Goal: Task Accomplishment & Management: Use online tool/utility

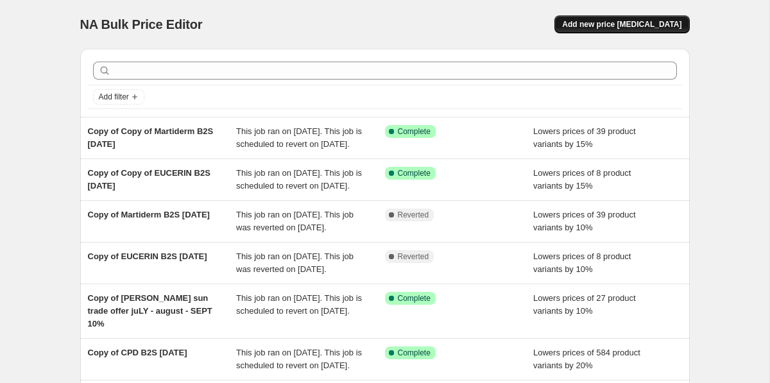
click at [635, 24] on span "Add new price [MEDICAL_DATA]" at bounding box center [621, 24] width 119 height 10
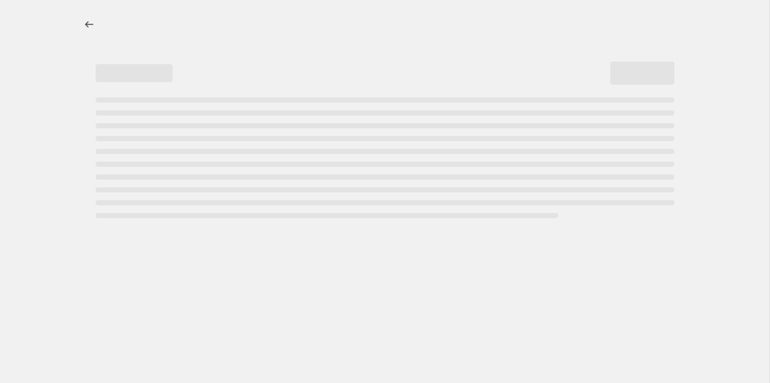
select select "percentage"
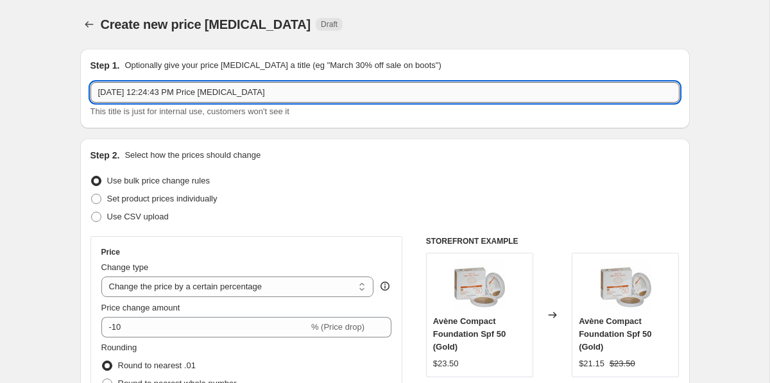
click at [283, 95] on input "[DATE] 12:24:43 PM Price [MEDICAL_DATA]" at bounding box center [385, 92] width 589 height 21
type input "[PERSON_NAME] [DATE] - [DATE]"
click at [120, 214] on span "Use CSV upload" at bounding box center [138, 217] width 62 height 10
click at [92, 212] on input "Use CSV upload" at bounding box center [91, 212] width 1 height 1
radio input "true"
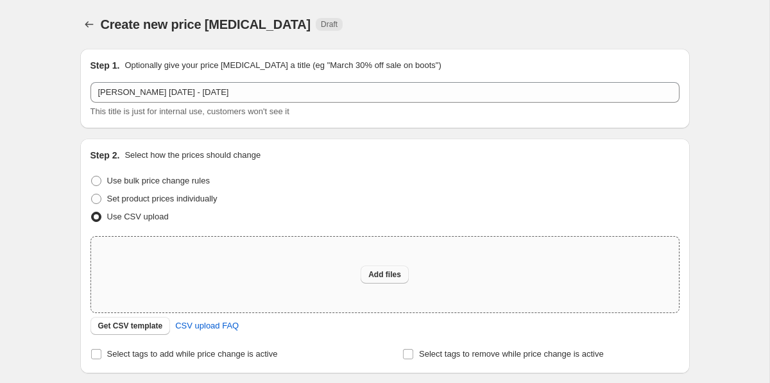
click at [374, 277] on span "Add files" at bounding box center [384, 275] width 33 height 10
type input "C:\fakepath\NA bulk editor template - csv_template_user_49485.csv"
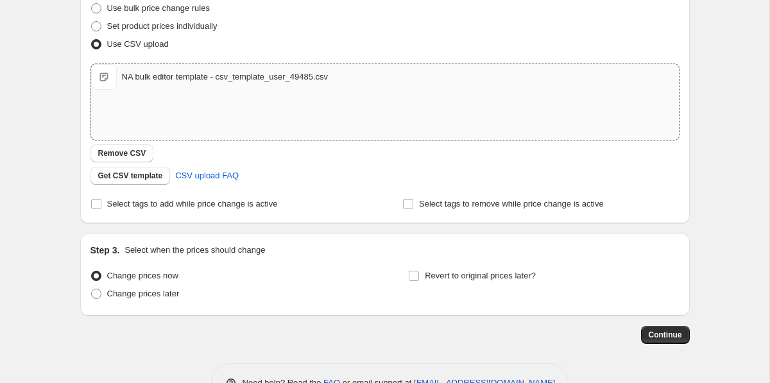
scroll to position [196, 0]
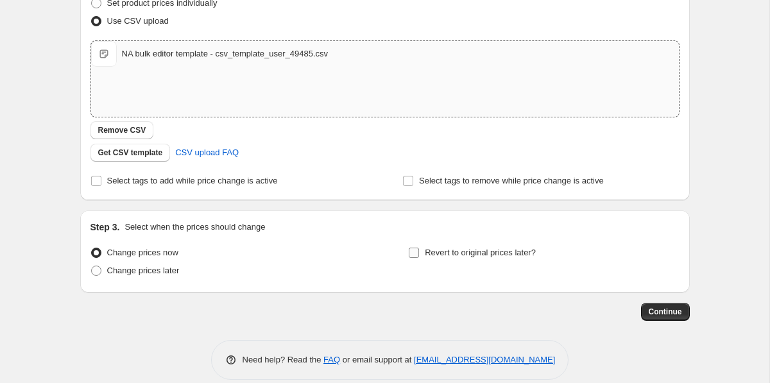
click at [431, 257] on span "Revert to original prices later?" at bounding box center [480, 253] width 111 height 10
click at [419, 257] on input "Revert to original prices later?" at bounding box center [414, 253] width 10 height 10
checkbox input "true"
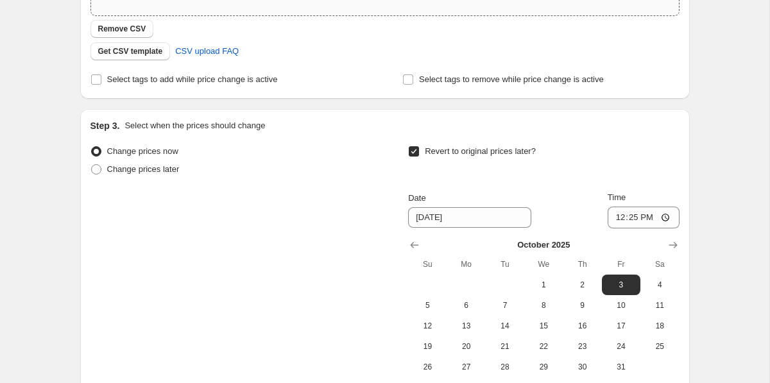
scroll to position [335, 0]
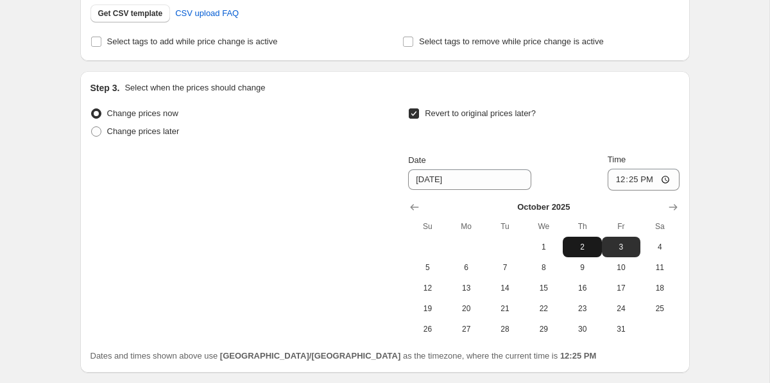
click at [595, 246] on span "2" at bounding box center [582, 247] width 28 height 10
type input "[DATE]"
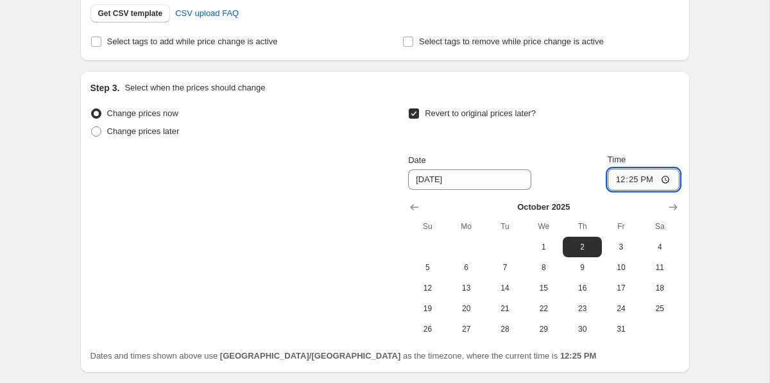
click at [610, 183] on input "12:25" at bounding box center [644, 180] width 72 height 22
type input "23:55"
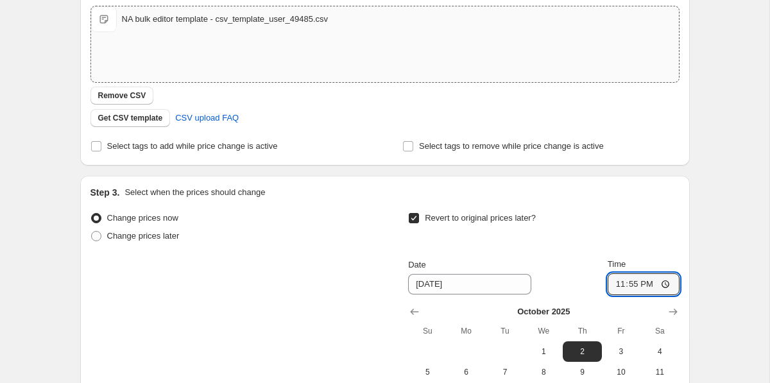
scroll to position [225, 0]
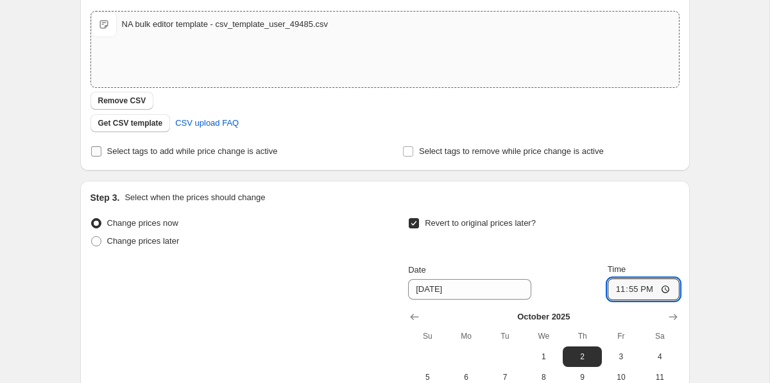
click at [248, 151] on span "Select tags to add while price change is active" at bounding box center [192, 151] width 171 height 10
click at [101, 151] on input "Select tags to add while price change is active" at bounding box center [96, 151] width 10 height 10
checkbox input "true"
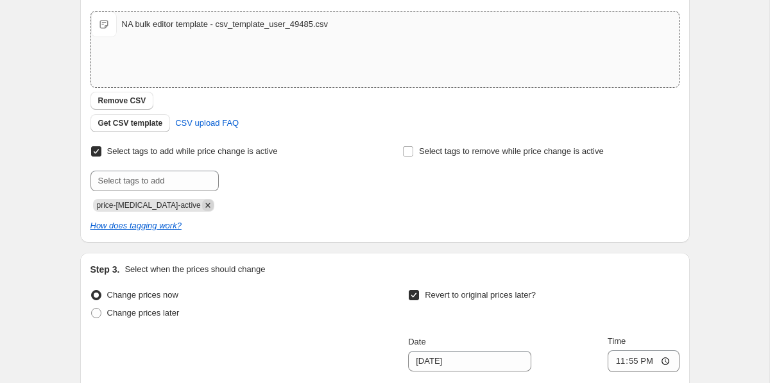
click at [202, 208] on icon "Remove price-change-job-active" at bounding box center [208, 206] width 12 height 12
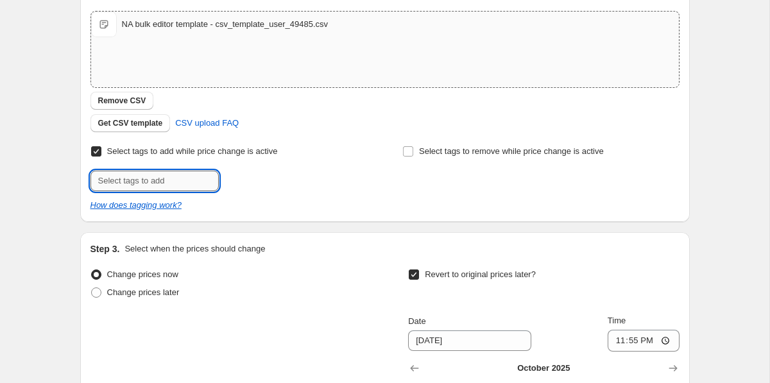
click at [189, 190] on input "text" at bounding box center [155, 181] width 128 height 21
type input "B2S925"
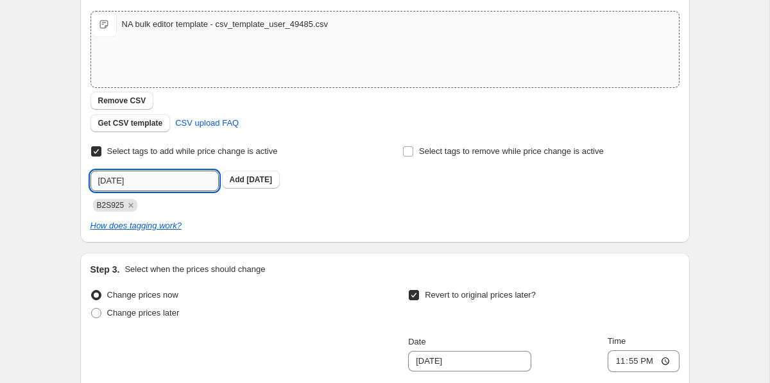
type input "[DATE]"
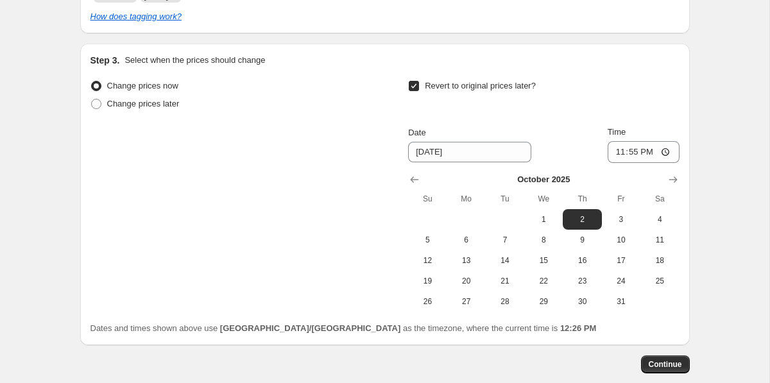
scroll to position [503, 0]
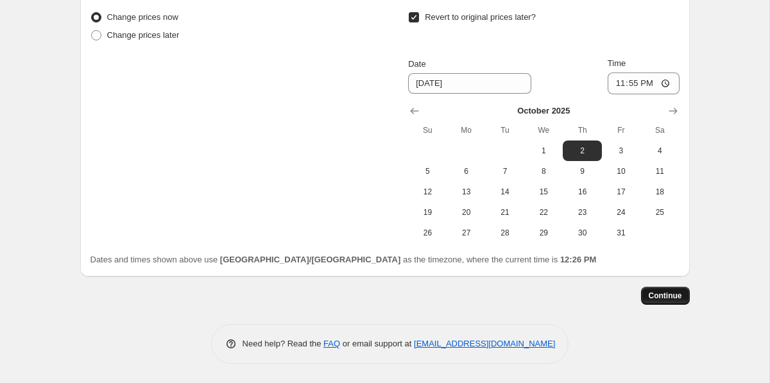
click at [654, 295] on span "Continue" at bounding box center [665, 296] width 33 height 10
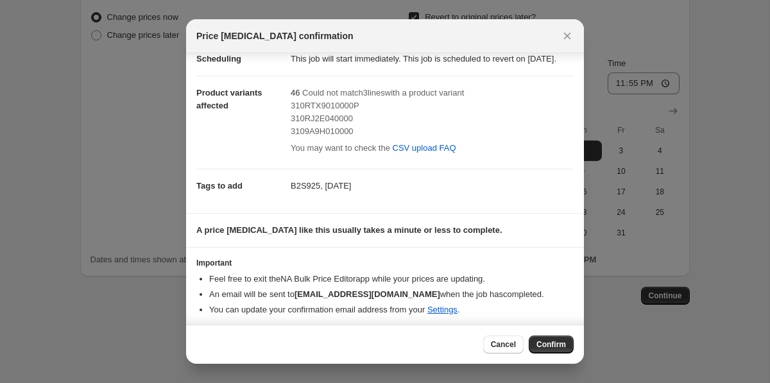
scroll to position [51, 0]
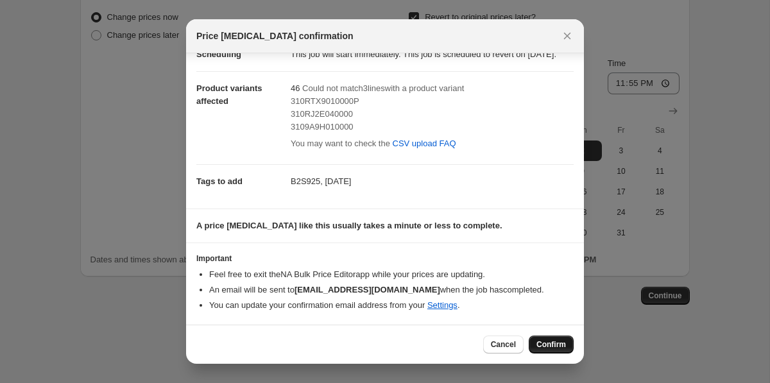
click at [558, 341] on span "Confirm" at bounding box center [552, 345] width 30 height 10
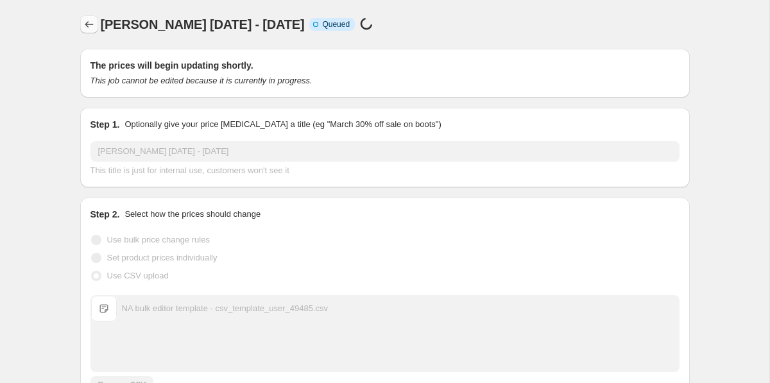
click at [95, 23] on icon "Price change jobs" at bounding box center [89, 24] width 13 height 13
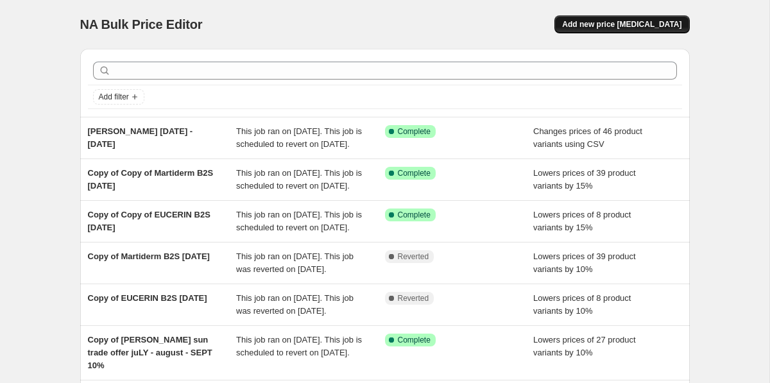
click at [592, 24] on span "Add new price [MEDICAL_DATA]" at bounding box center [621, 24] width 119 height 10
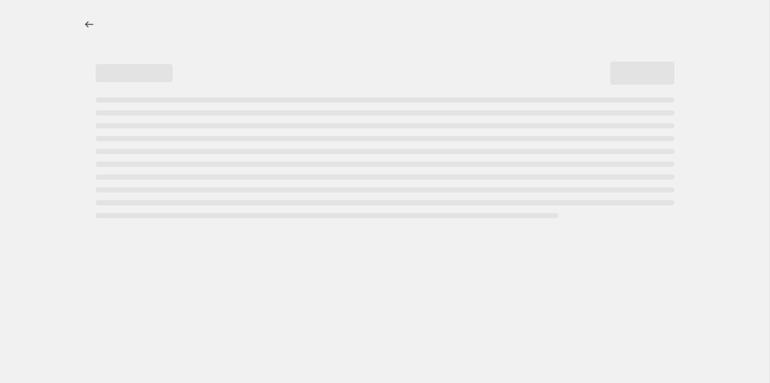
select select "percentage"
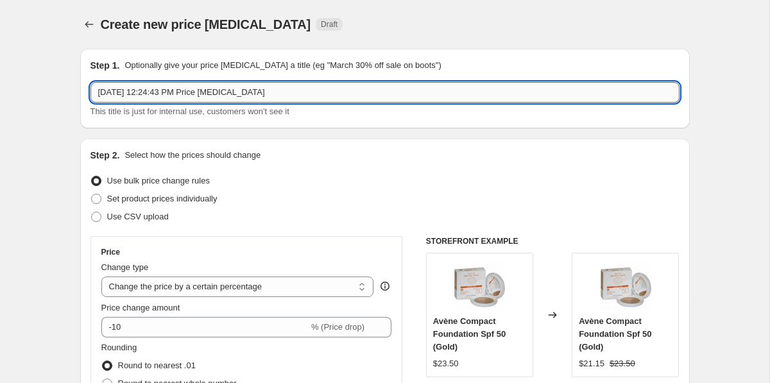
click at [203, 87] on input "[DATE] 12:24:43 PM Price [MEDICAL_DATA]" at bounding box center [385, 92] width 589 height 21
type input "CLINIQUE [DATE] - [DATE]"
click at [151, 213] on span "Use CSV upload" at bounding box center [138, 217] width 62 height 10
click at [92, 212] on input "Use CSV upload" at bounding box center [91, 212] width 1 height 1
radio input "true"
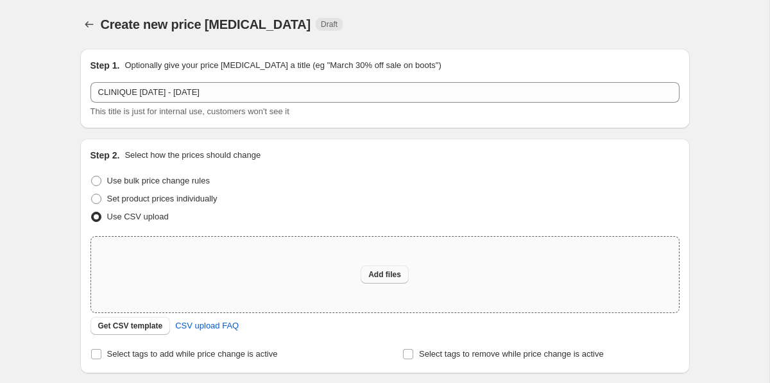
click at [382, 273] on span "Add files" at bounding box center [384, 275] width 33 height 10
type input "C:\fakepath\NA bulk editor template - csv_template_user_49485.csv"
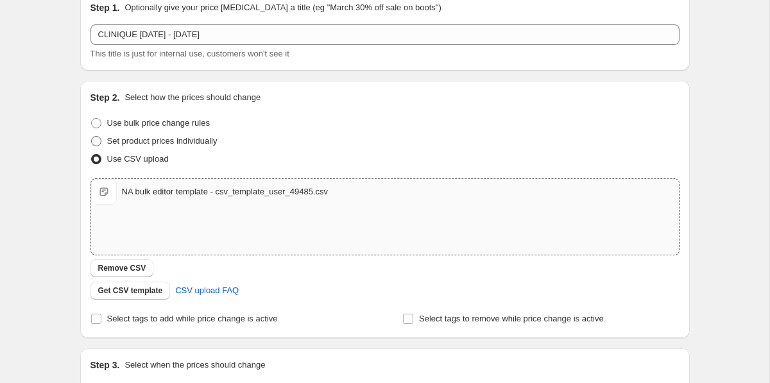
scroll to position [83, 0]
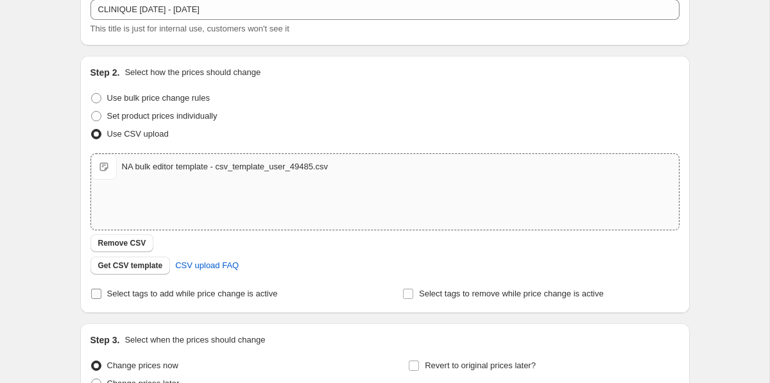
click at [192, 288] on span "Select tags to add while price change is active" at bounding box center [192, 294] width 171 height 13
click at [101, 289] on input "Select tags to add while price change is active" at bounding box center [96, 294] width 10 height 10
checkbox input "true"
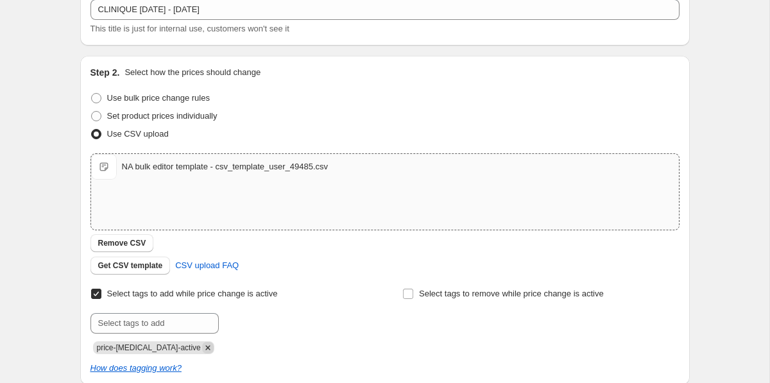
click at [202, 348] on icon "Remove price-change-job-active" at bounding box center [208, 348] width 12 height 12
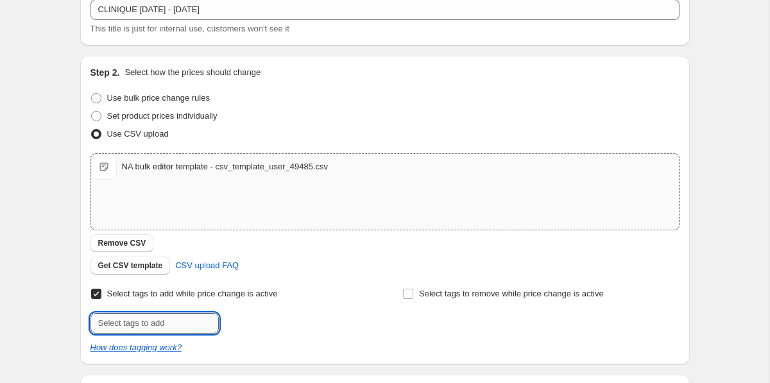
click at [192, 329] on input "text" at bounding box center [155, 323] width 128 height 21
type input "B2S925"
click at [91, 56] on button "Submit" at bounding box center [109, 62] width 37 height 13
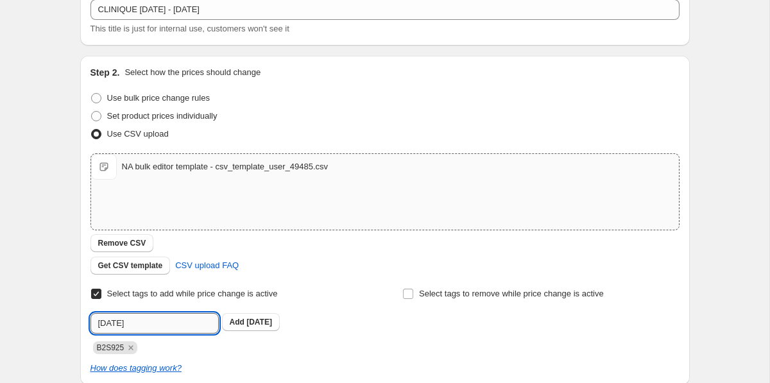
type input "[DATE]"
click at [91, 56] on button "Submit" at bounding box center [109, 62] width 37 height 13
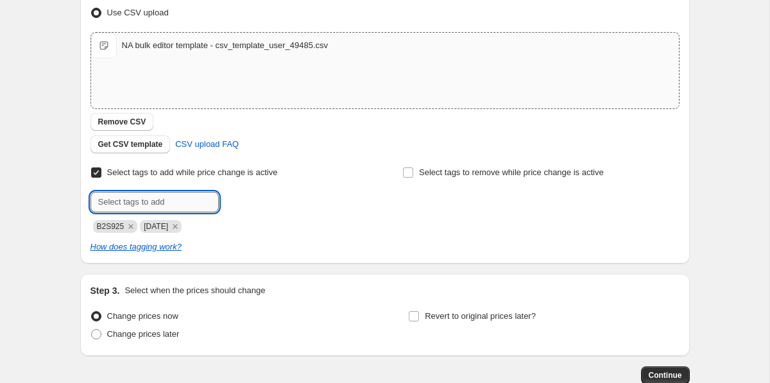
scroll to position [234, 0]
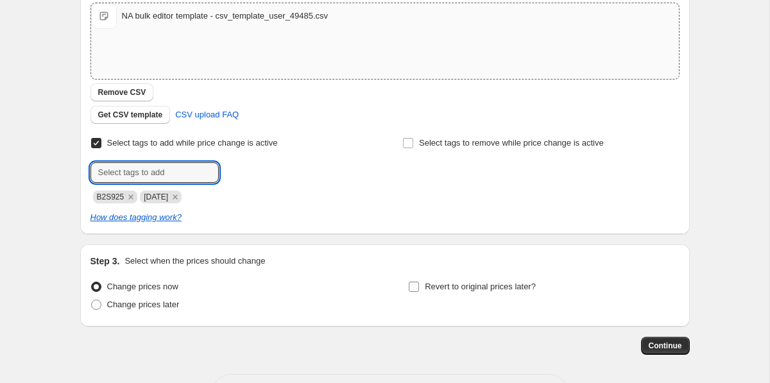
click at [528, 285] on span "Revert to original prices later?" at bounding box center [480, 287] width 111 height 10
click at [419, 285] on input "Revert to original prices later?" at bounding box center [414, 287] width 10 height 10
checkbox input "true"
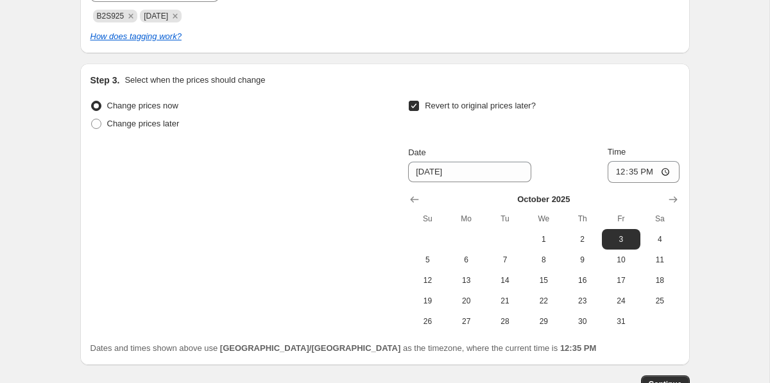
scroll to position [449, 0]
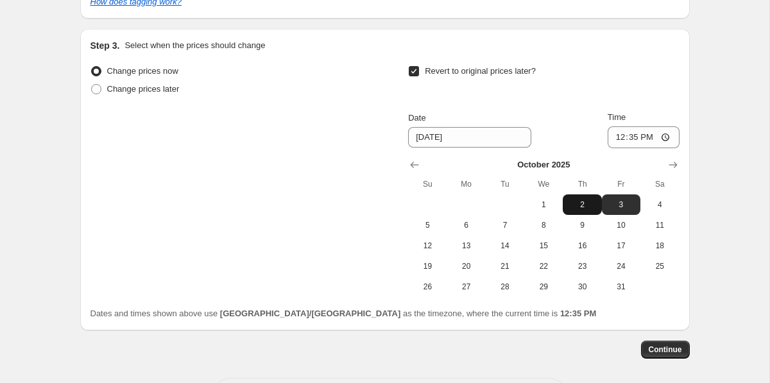
click at [581, 204] on span "2" at bounding box center [582, 205] width 28 height 10
type input "[DATE]"
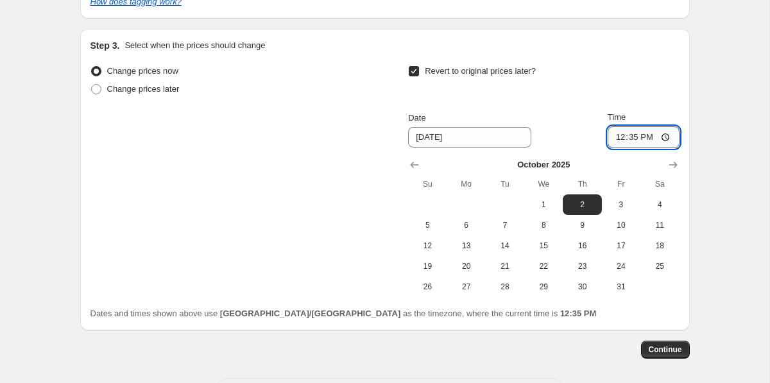
click at [608, 135] on input "12:35" at bounding box center [644, 137] width 72 height 22
type input "23:55"
click at [659, 356] on button "Continue" at bounding box center [665, 350] width 49 height 18
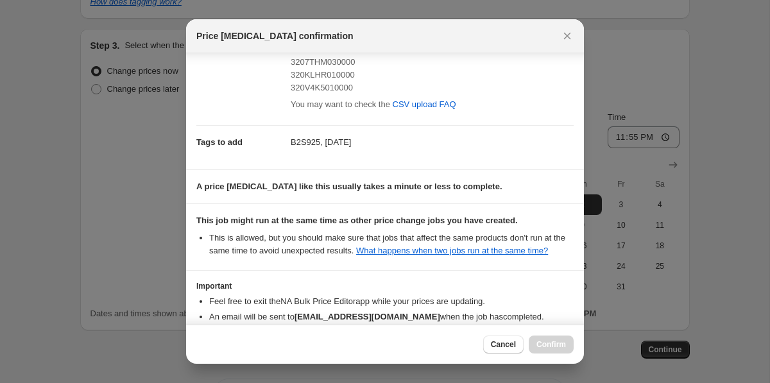
scroll to position [272, 0]
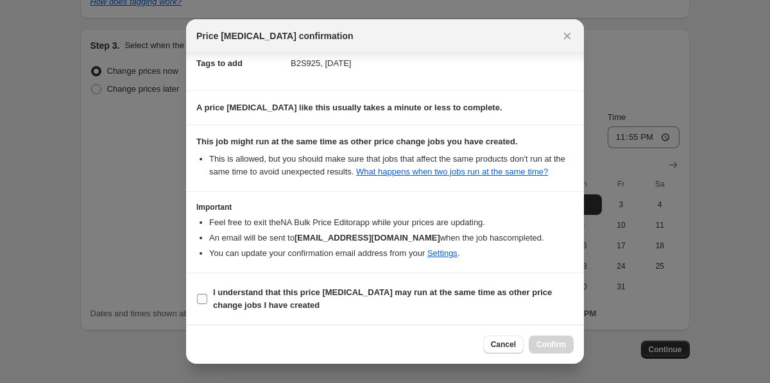
click at [525, 293] on b "I understand that this price [MEDICAL_DATA] may run at the same time as other p…" at bounding box center [382, 299] width 339 height 22
click at [207, 294] on input "I understand that this price [MEDICAL_DATA] may run at the same time as other p…" at bounding box center [202, 299] width 10 height 10
checkbox input "true"
click at [550, 345] on span "Confirm" at bounding box center [552, 345] width 30 height 10
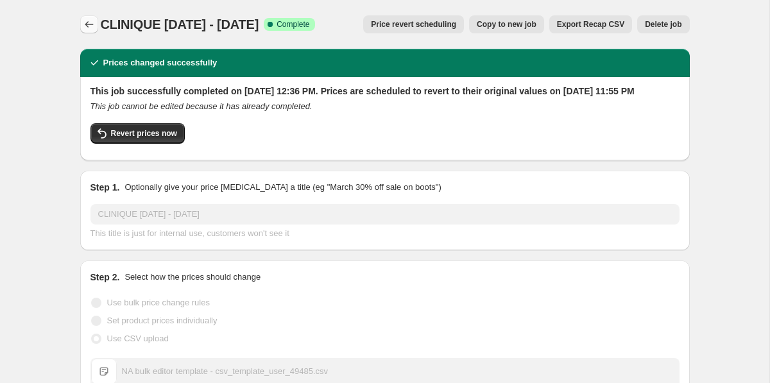
click at [91, 22] on icon "Price change jobs" at bounding box center [89, 24] width 13 height 13
